Goal: Task Accomplishment & Management: Complete application form

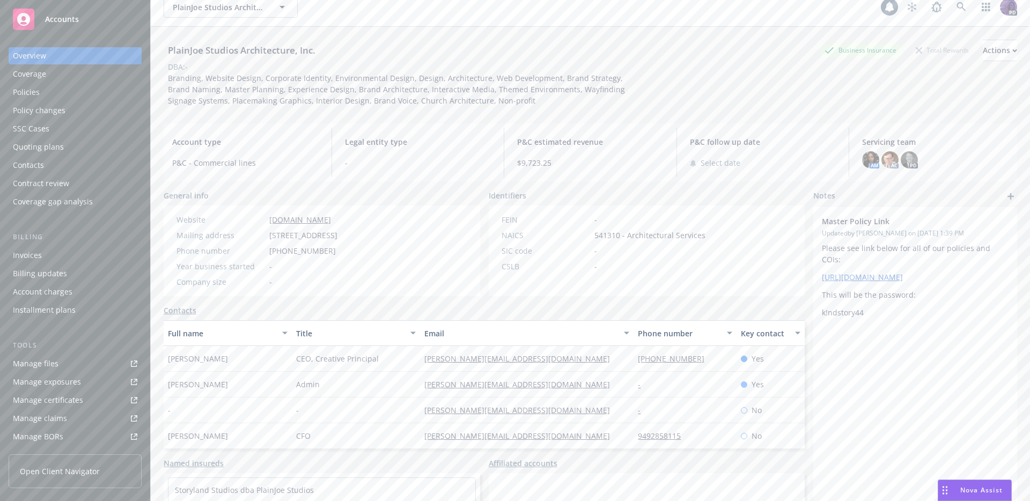
scroll to position [98, 0]
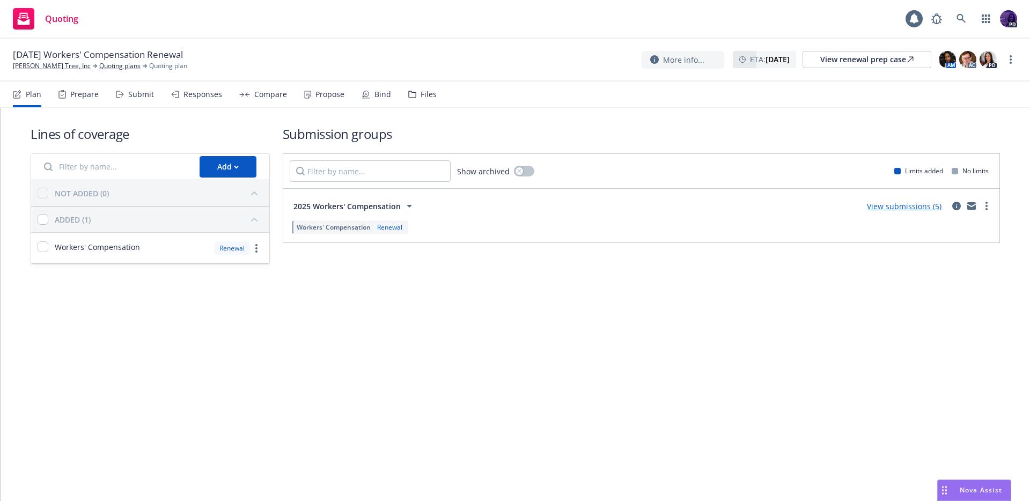
click at [210, 95] on div "Responses" at bounding box center [202, 94] width 39 height 9
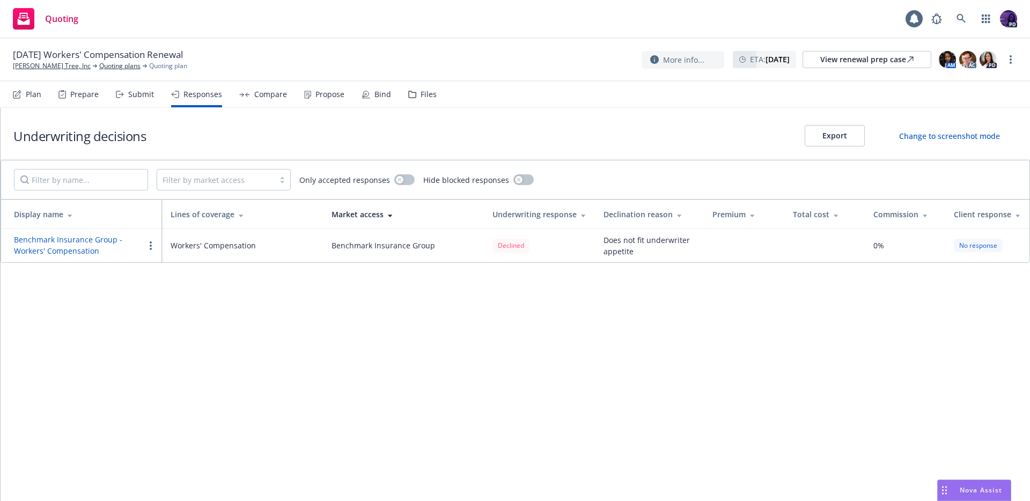
click at [247, 93] on icon at bounding box center [244, 94] width 11 height 5
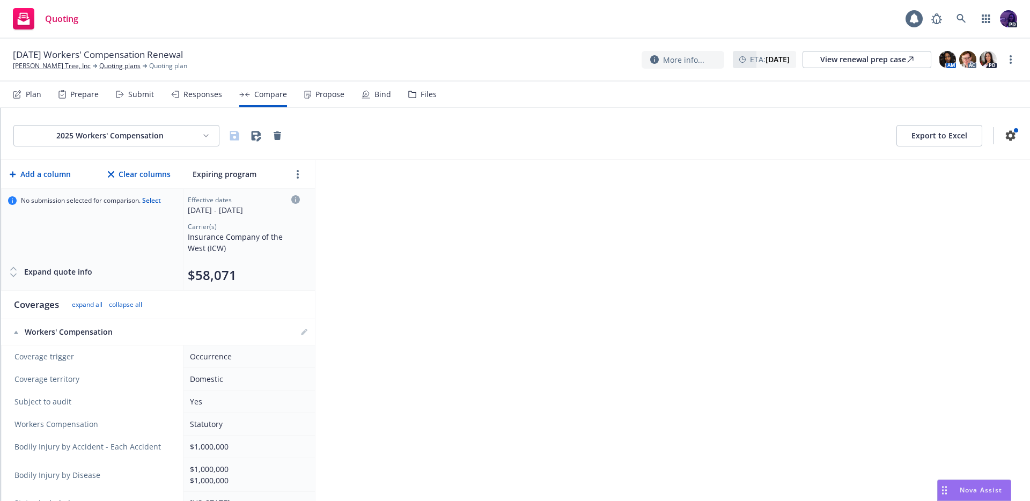
click at [307, 93] on icon at bounding box center [307, 95] width 7 height 8
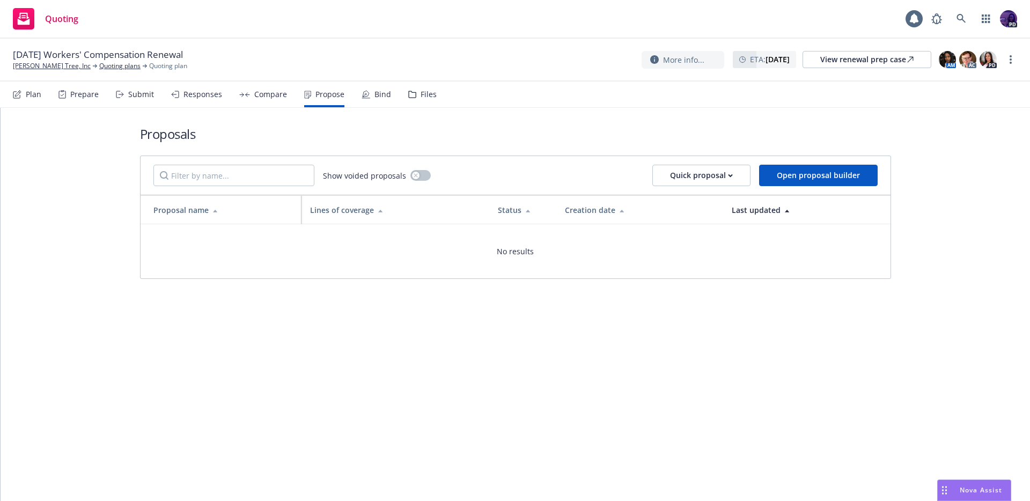
click at [210, 95] on div "Responses" at bounding box center [202, 94] width 39 height 9
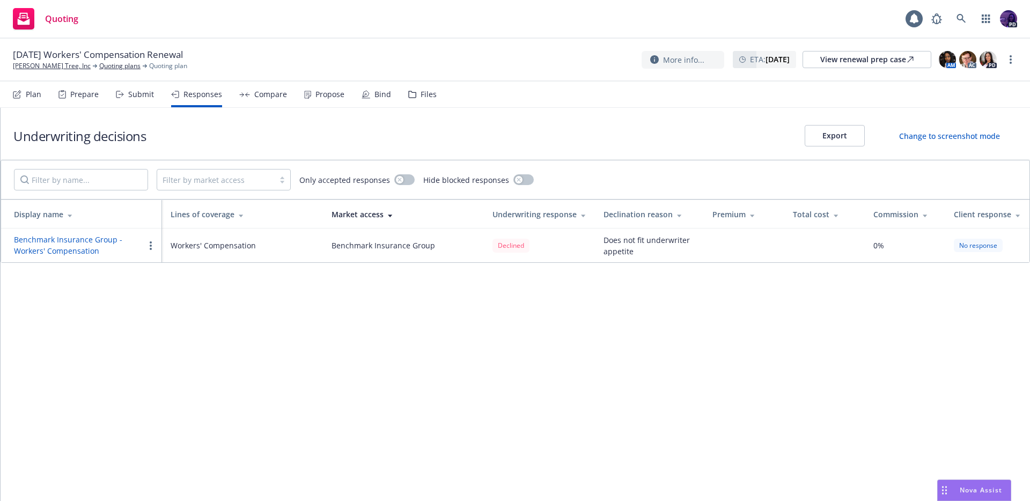
click at [144, 95] on div "Submit" at bounding box center [141, 94] width 26 height 9
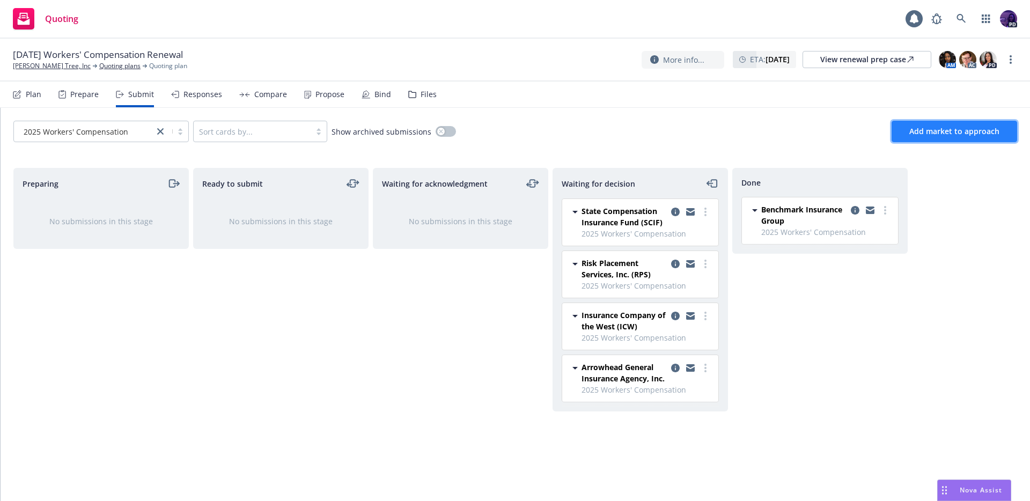
click at [945, 127] on span "Add market to approach" at bounding box center [954, 131] width 90 height 10
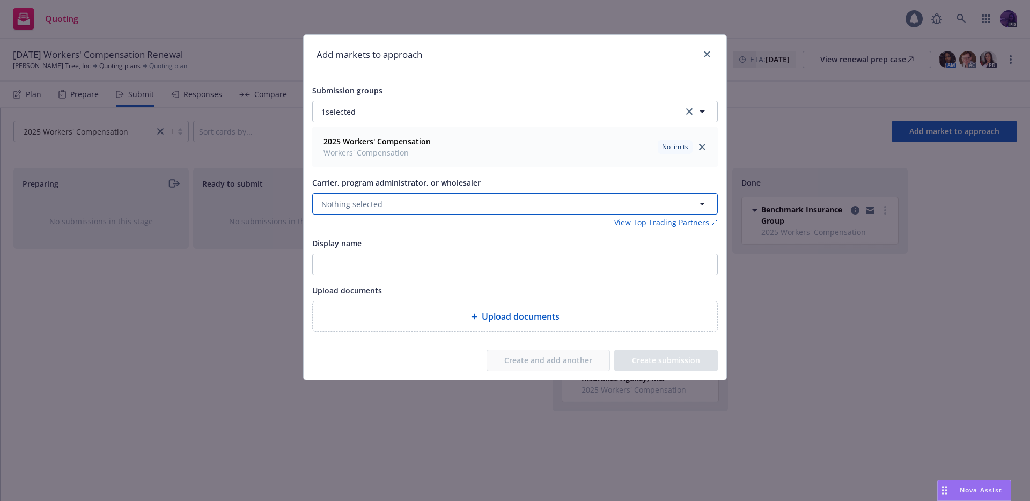
drag, startPoint x: 357, startPoint y: 202, endPoint x: 352, endPoint y: 208, distance: 6.9
click at [356, 203] on span "Nothing selected" at bounding box center [351, 203] width 61 height 11
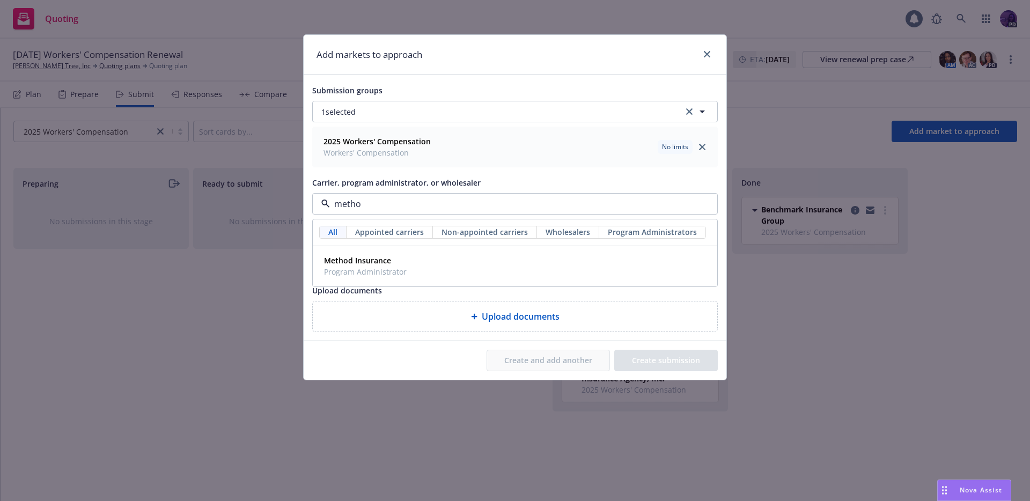
type input "method"
click at [362, 273] on span "Program Administrator" at bounding box center [365, 271] width 83 height 11
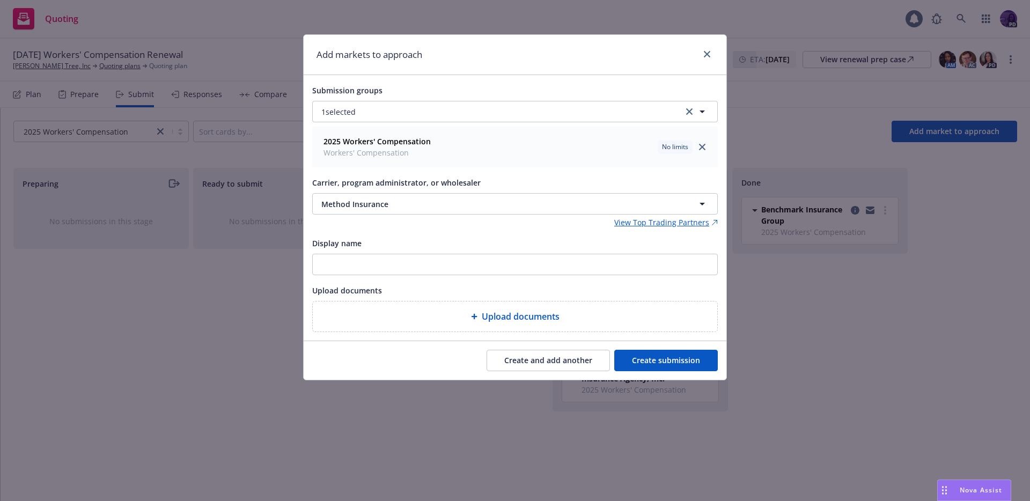
click at [680, 364] on button "Create submission" at bounding box center [666, 360] width 104 height 21
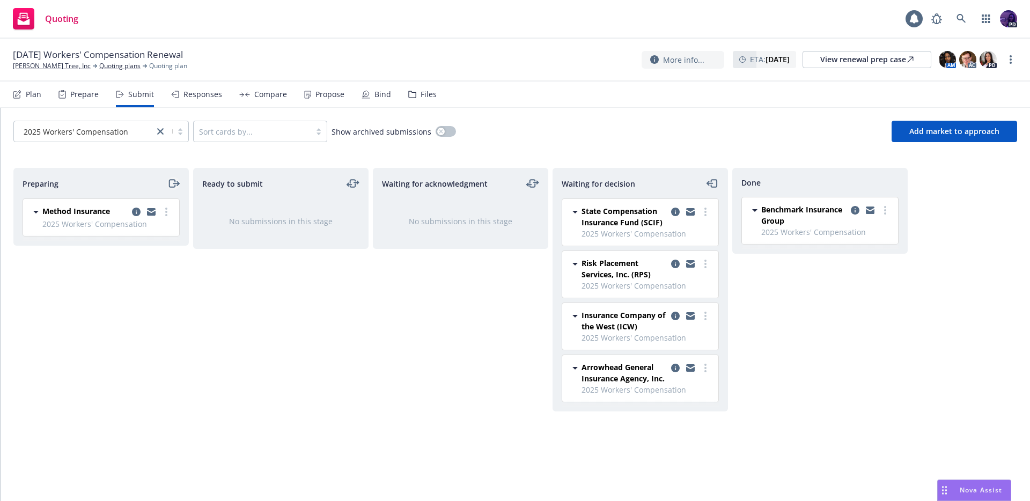
click at [171, 185] on icon "moveRight" at bounding box center [173, 183] width 12 height 13
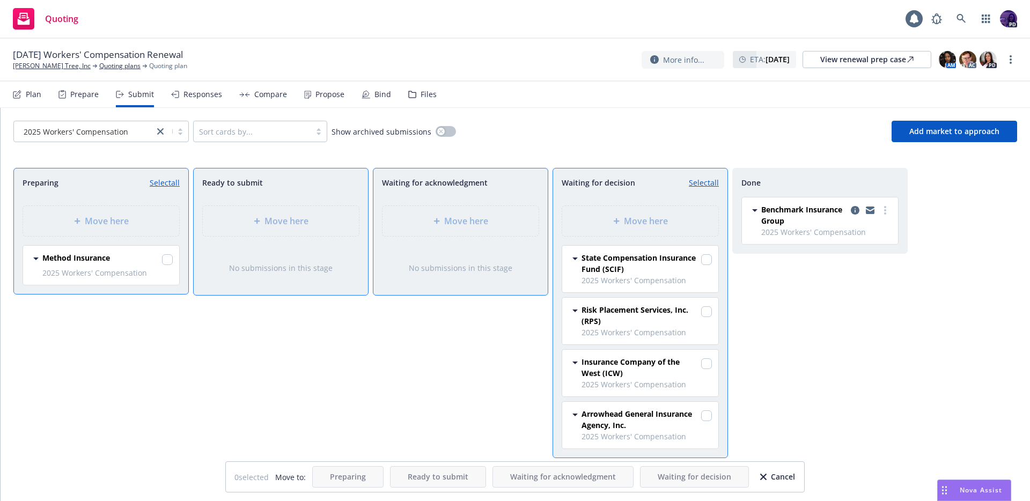
click at [167, 188] on link "Select all" at bounding box center [165, 182] width 30 height 11
click at [167, 182] on link "Unselect all" at bounding box center [160, 182] width 40 height 11
click at [175, 183] on link "Select all" at bounding box center [165, 182] width 30 height 11
checkbox input "true"
click at [626, 218] on span "Move here" at bounding box center [646, 221] width 44 height 13
